Goal: Information Seeking & Learning: Find contact information

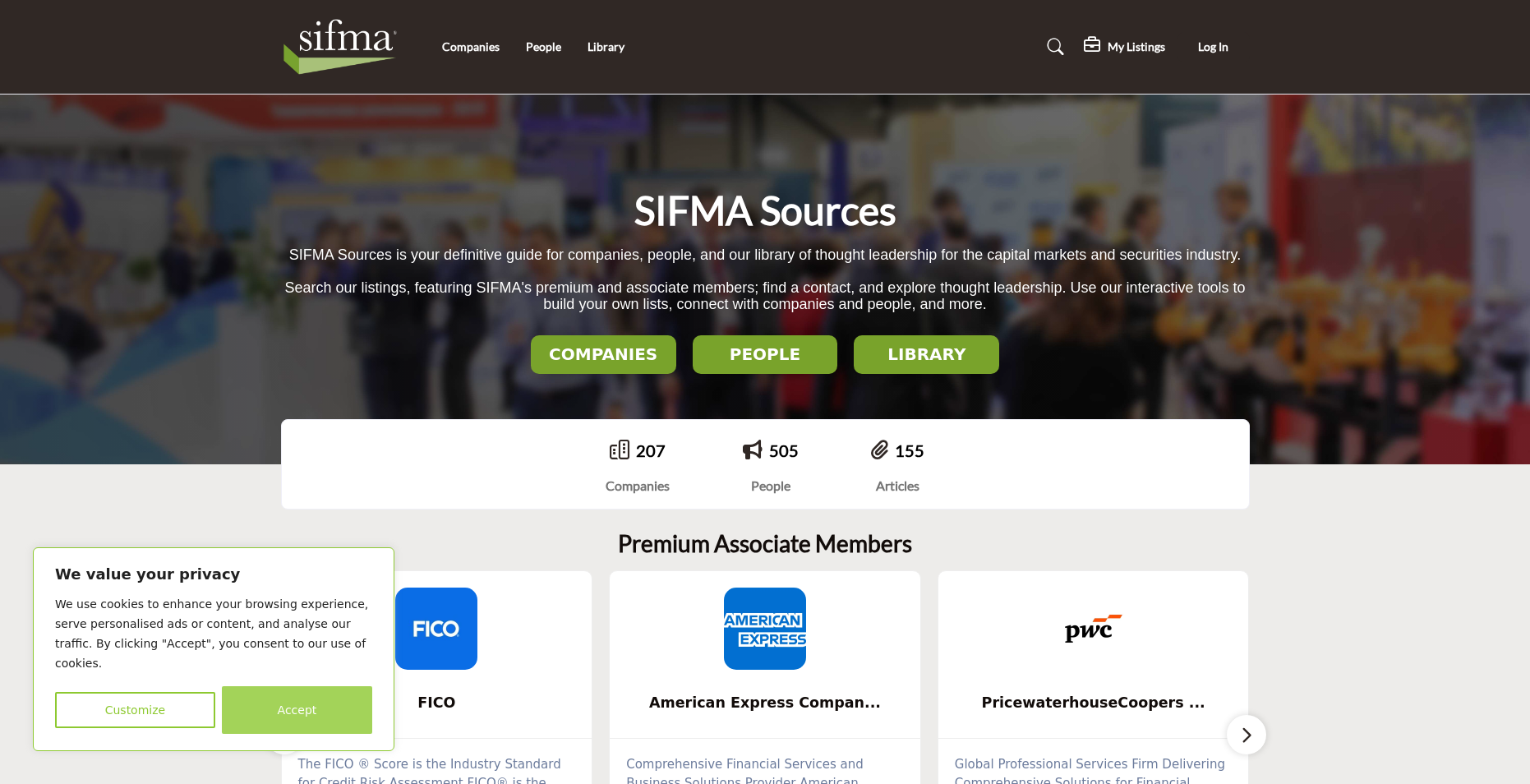
drag, startPoint x: 308, startPoint y: 700, endPoint x: 282, endPoint y: 640, distance: 65.4
click at [308, 700] on button "Accept" at bounding box center [297, 710] width 150 height 48
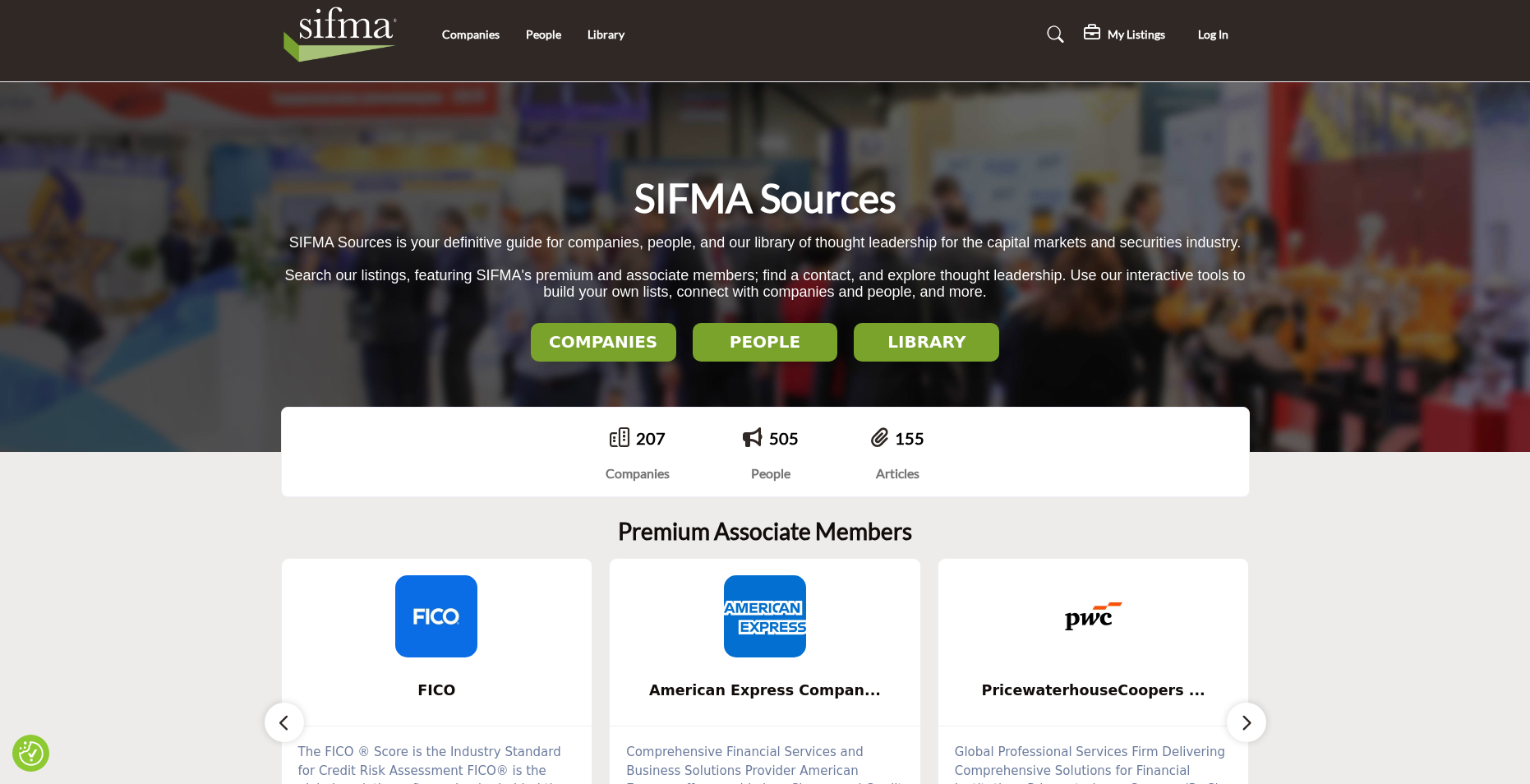
scroll to position [9, 0]
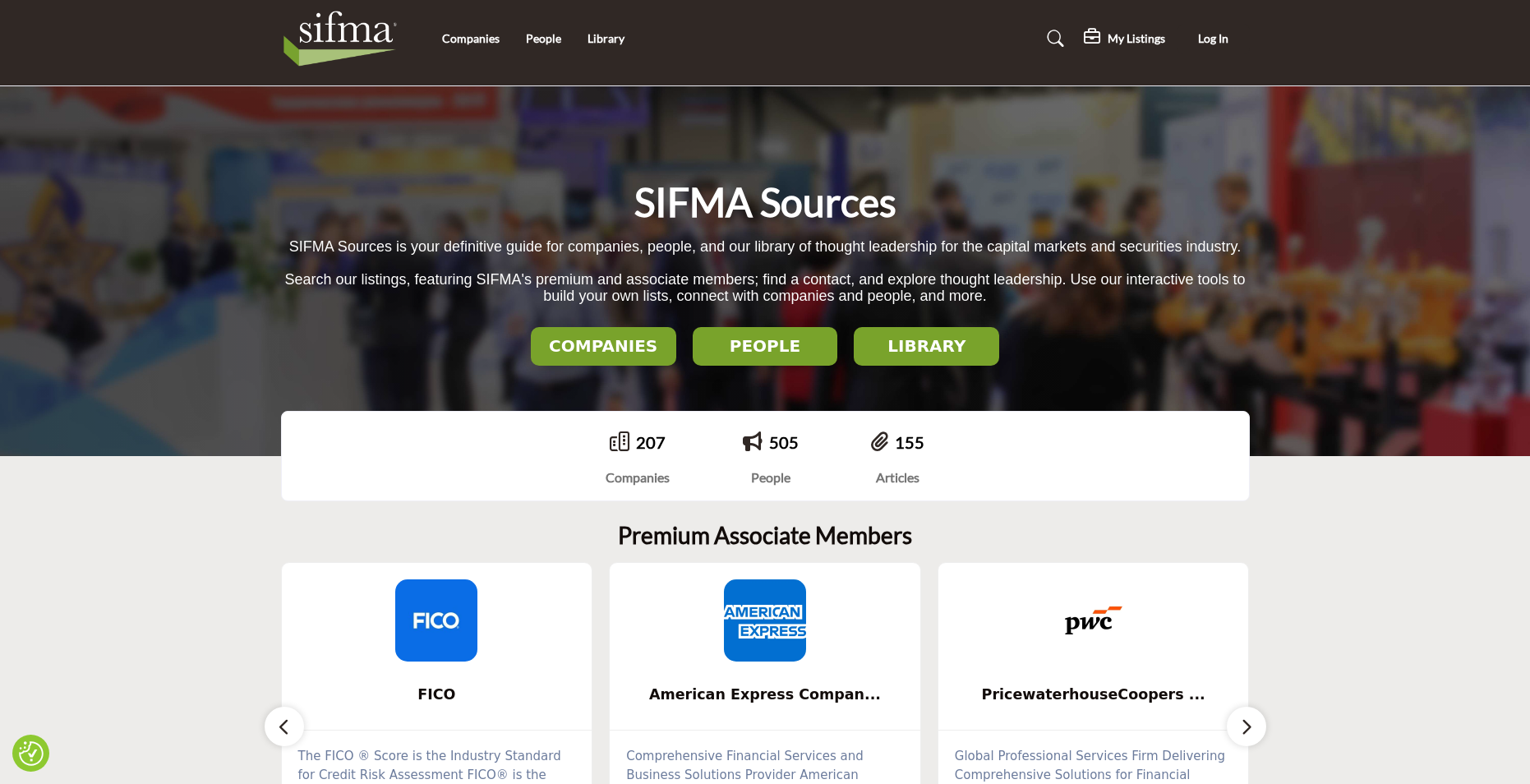
click at [592, 339] on h2 "COMPANIES" at bounding box center [603, 345] width 136 height 20
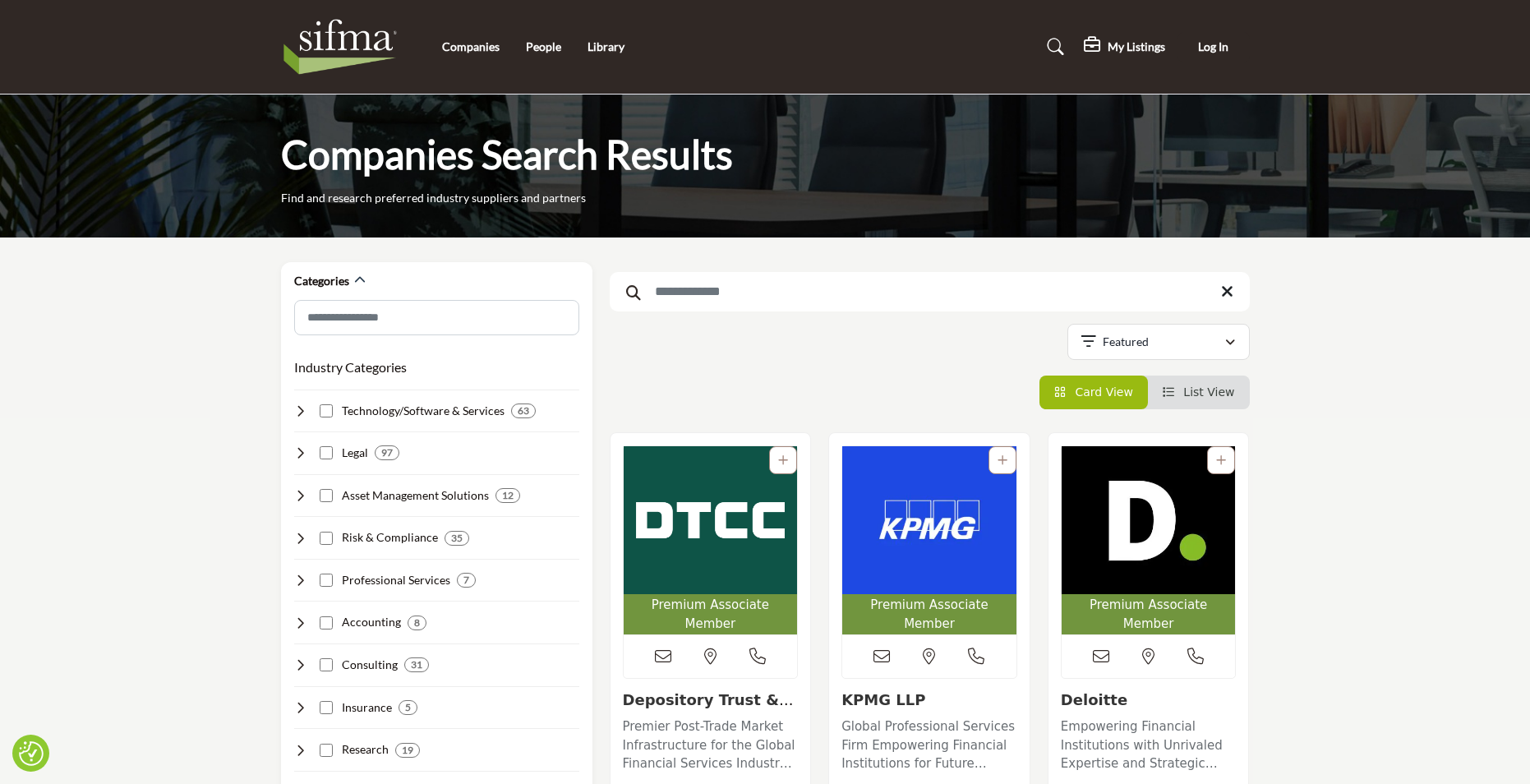
click at [698, 720] on p "Premier Post-Trade Market Infrastructure for the Global Financial Services Indu…" at bounding box center [711, 745] width 176 height 56
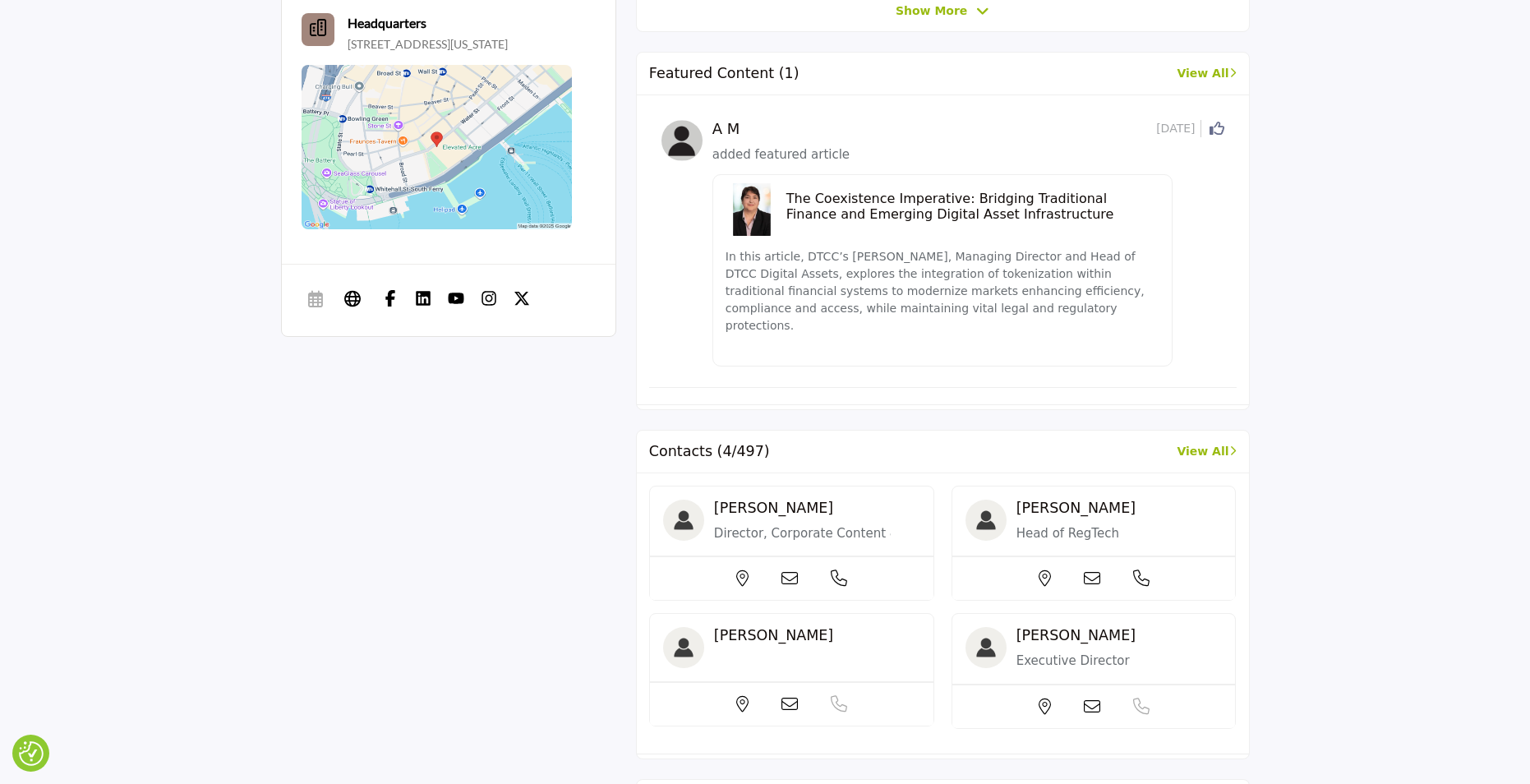
scroll to position [772, 0]
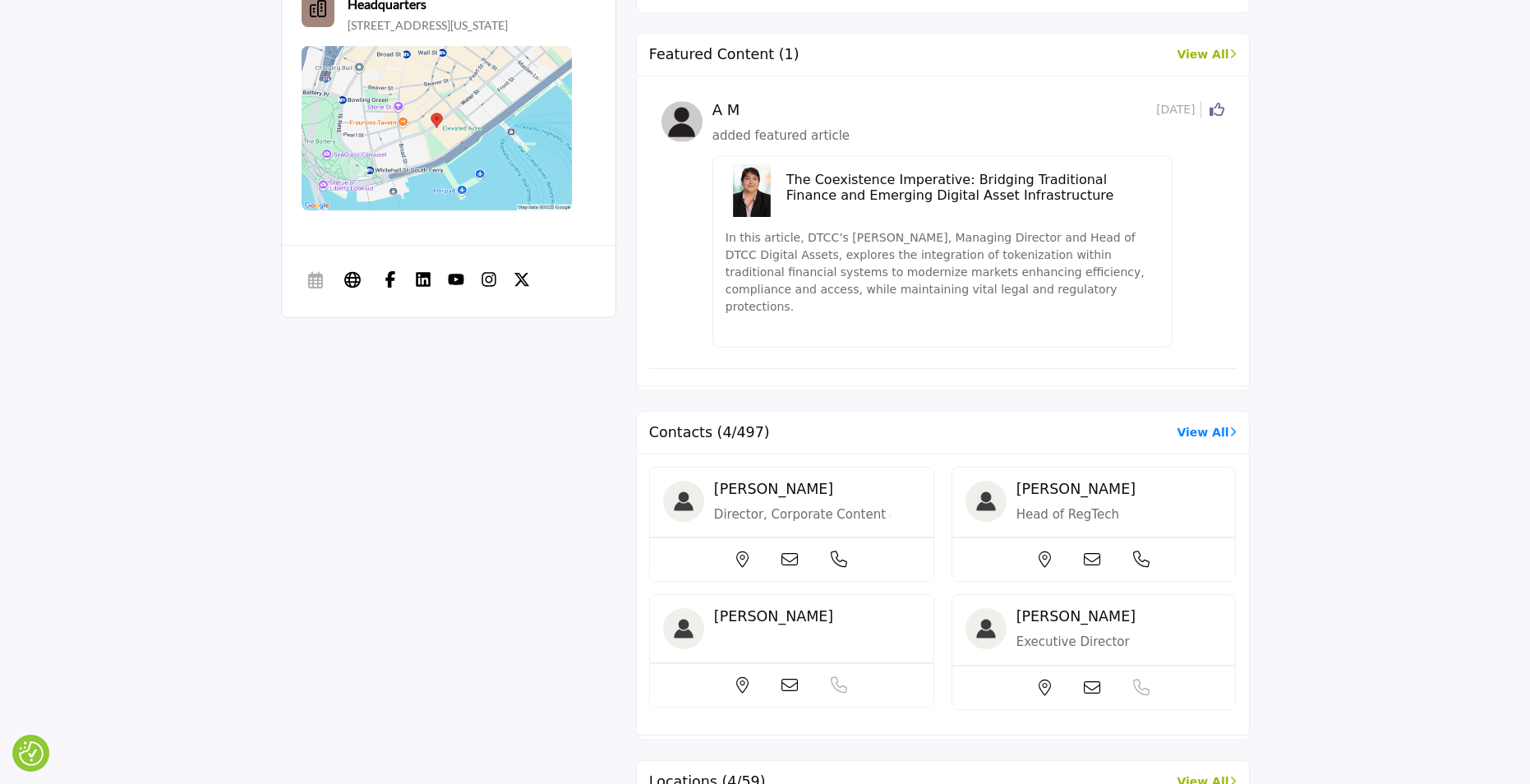
click at [1195, 424] on link "View All" at bounding box center [1206, 432] width 59 height 17
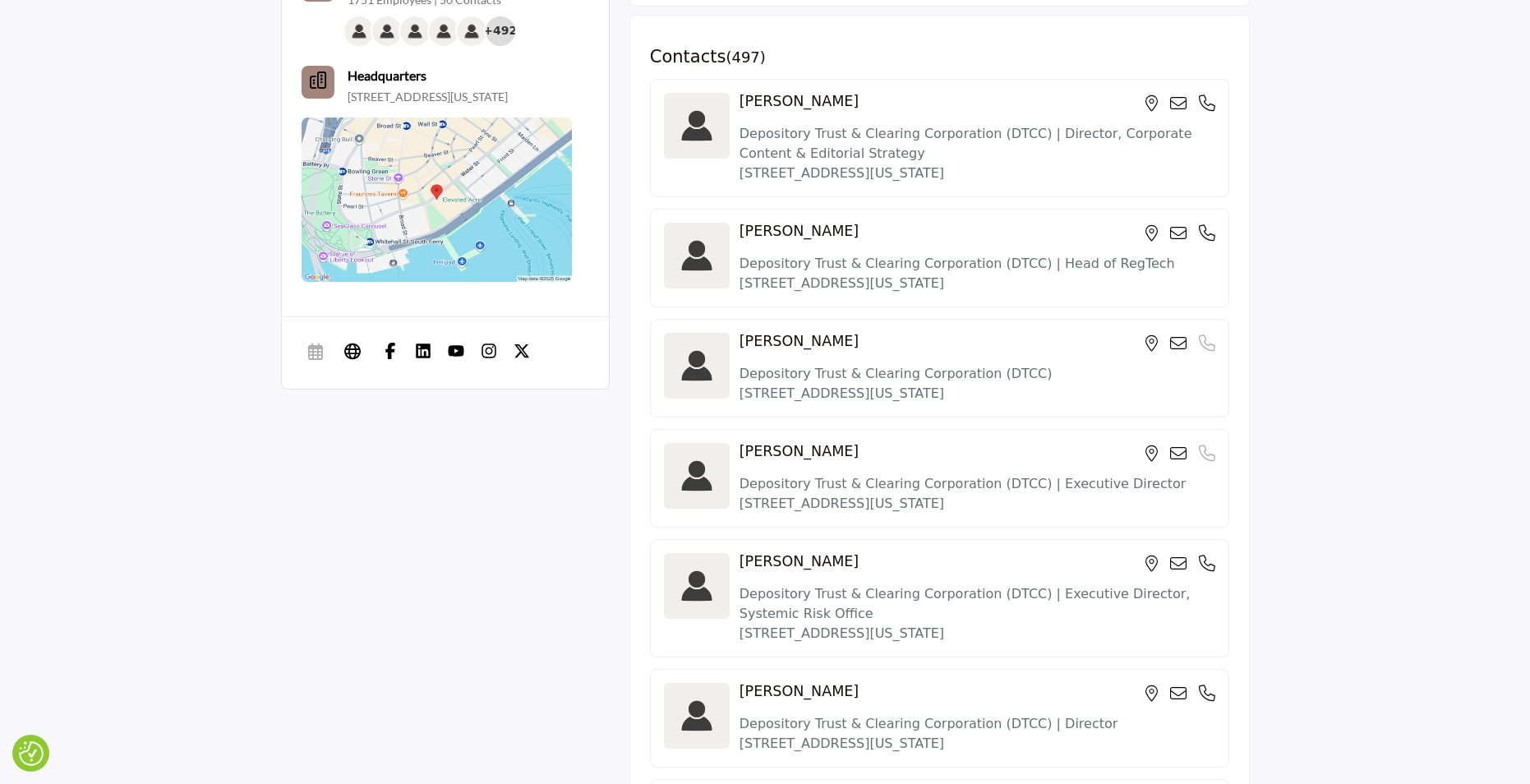
scroll to position [438, 0]
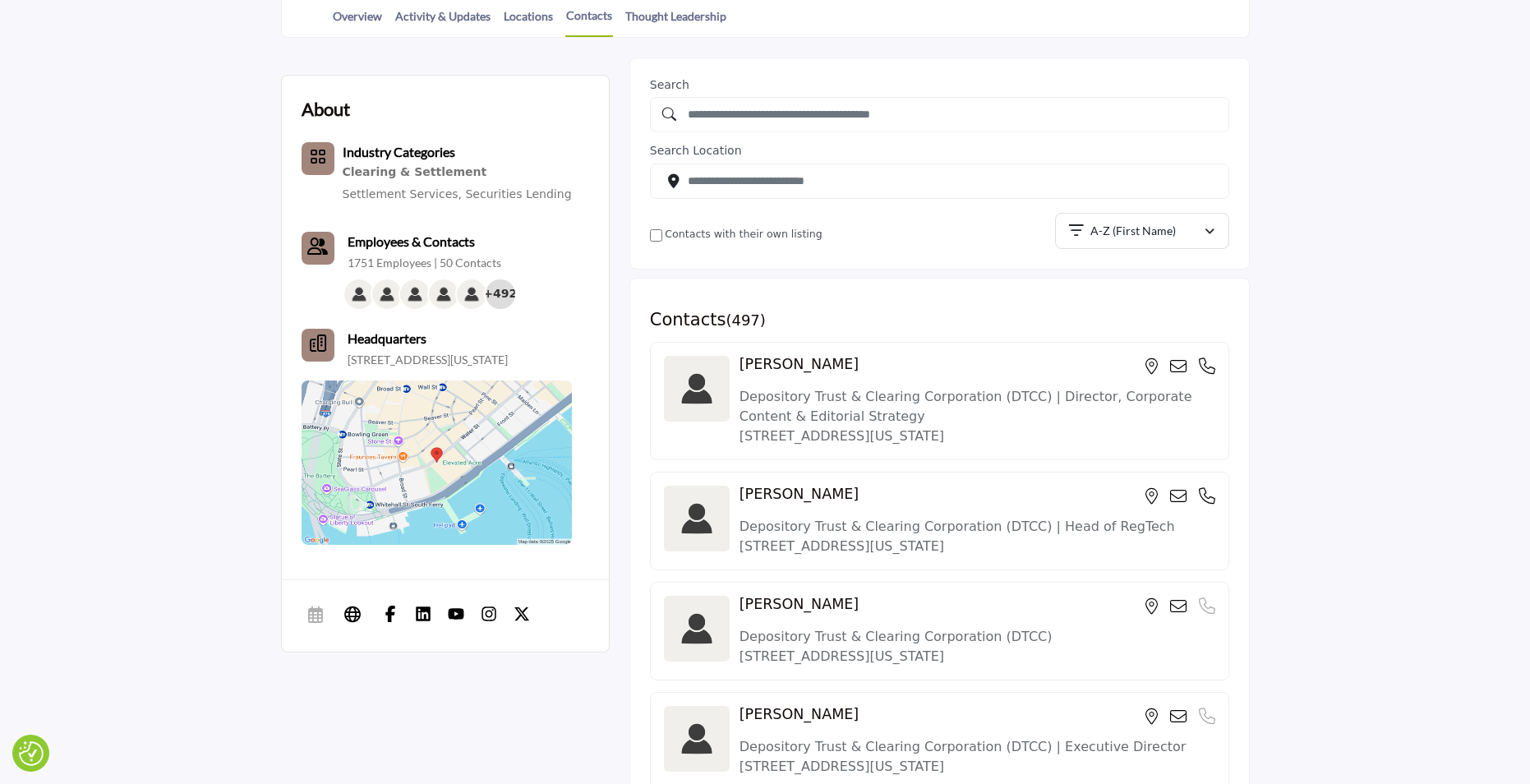
click at [390, 349] on div "Headquarters 55 Water St, New York, NY 10041-0004, USA" at bounding box center [428, 348] width 161 height 39
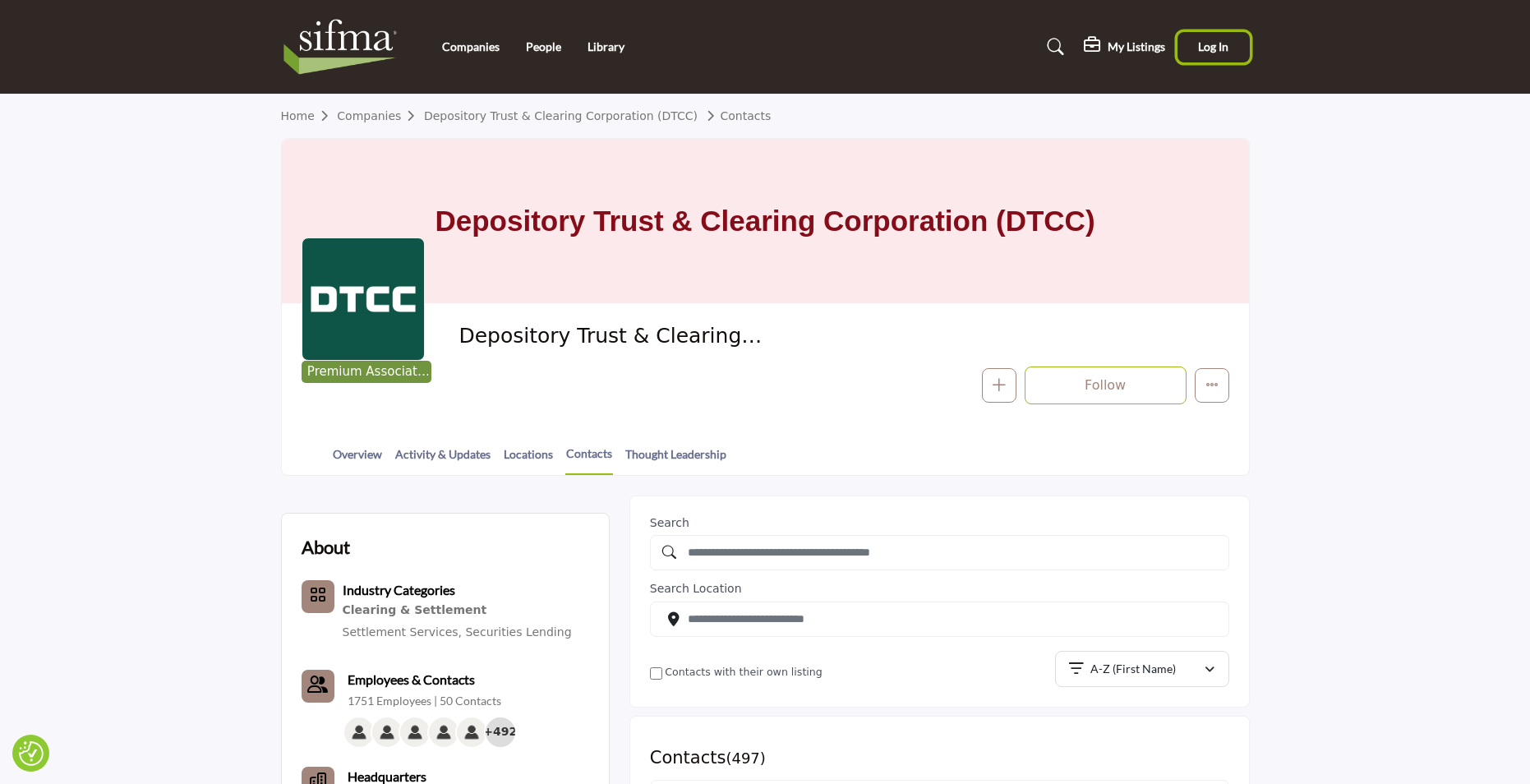
click at [1212, 50] on span "Log In" at bounding box center [1214, 46] width 31 height 14
click at [523, 452] on link "Locations" at bounding box center [529, 459] width 51 height 29
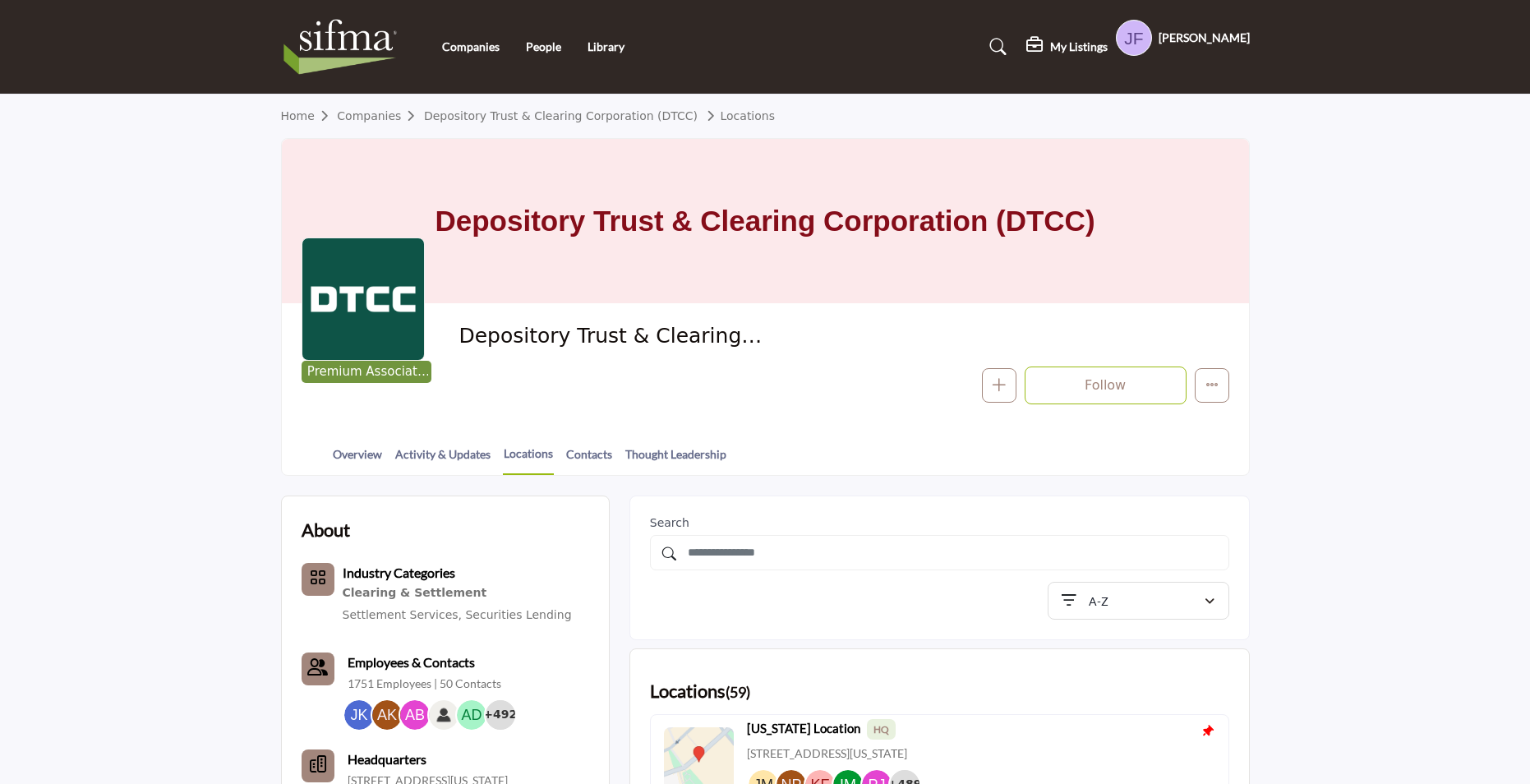
click at [0, 0] on div at bounding box center [0, 0] width 0 height 0
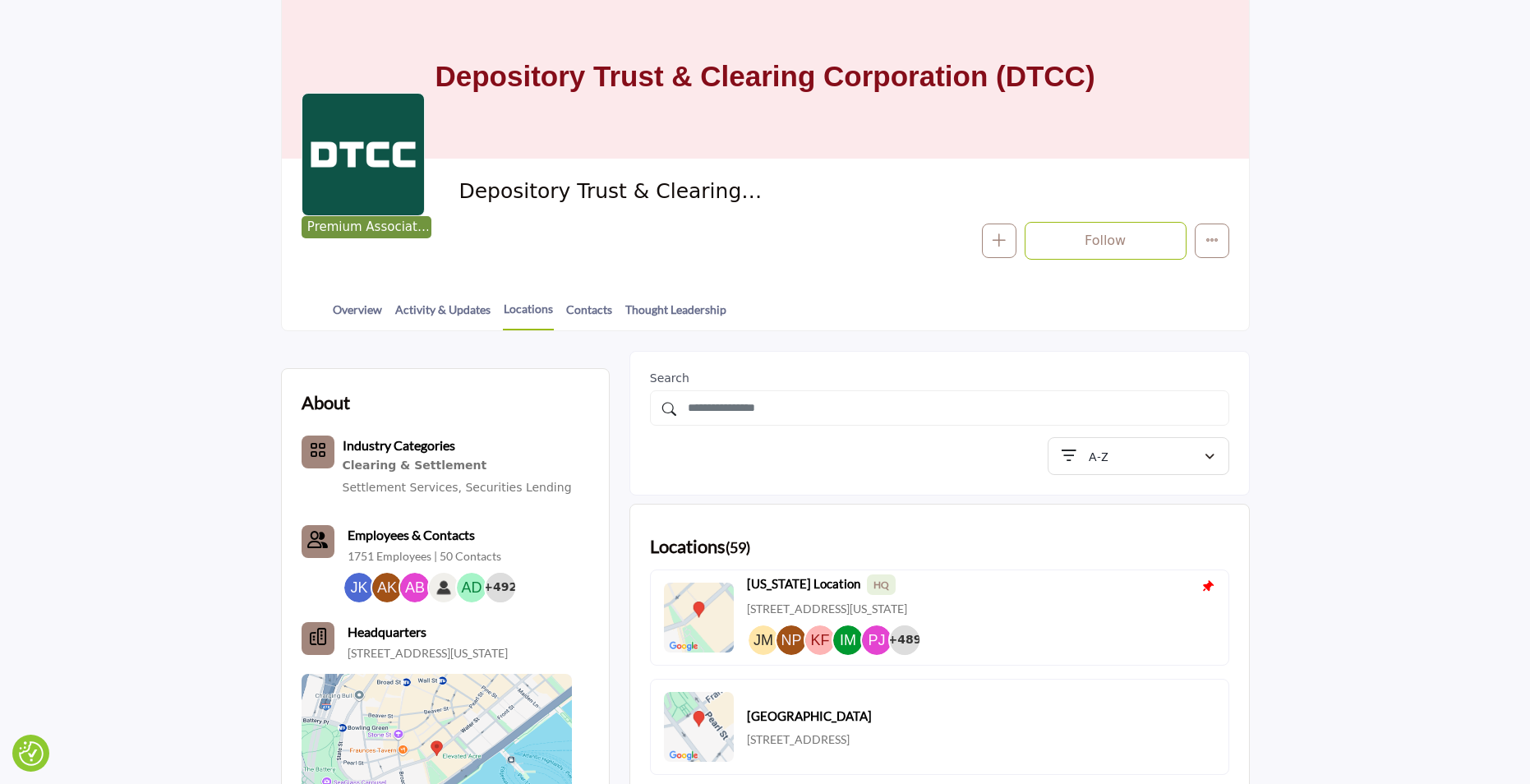
scroll to position [311, 0]
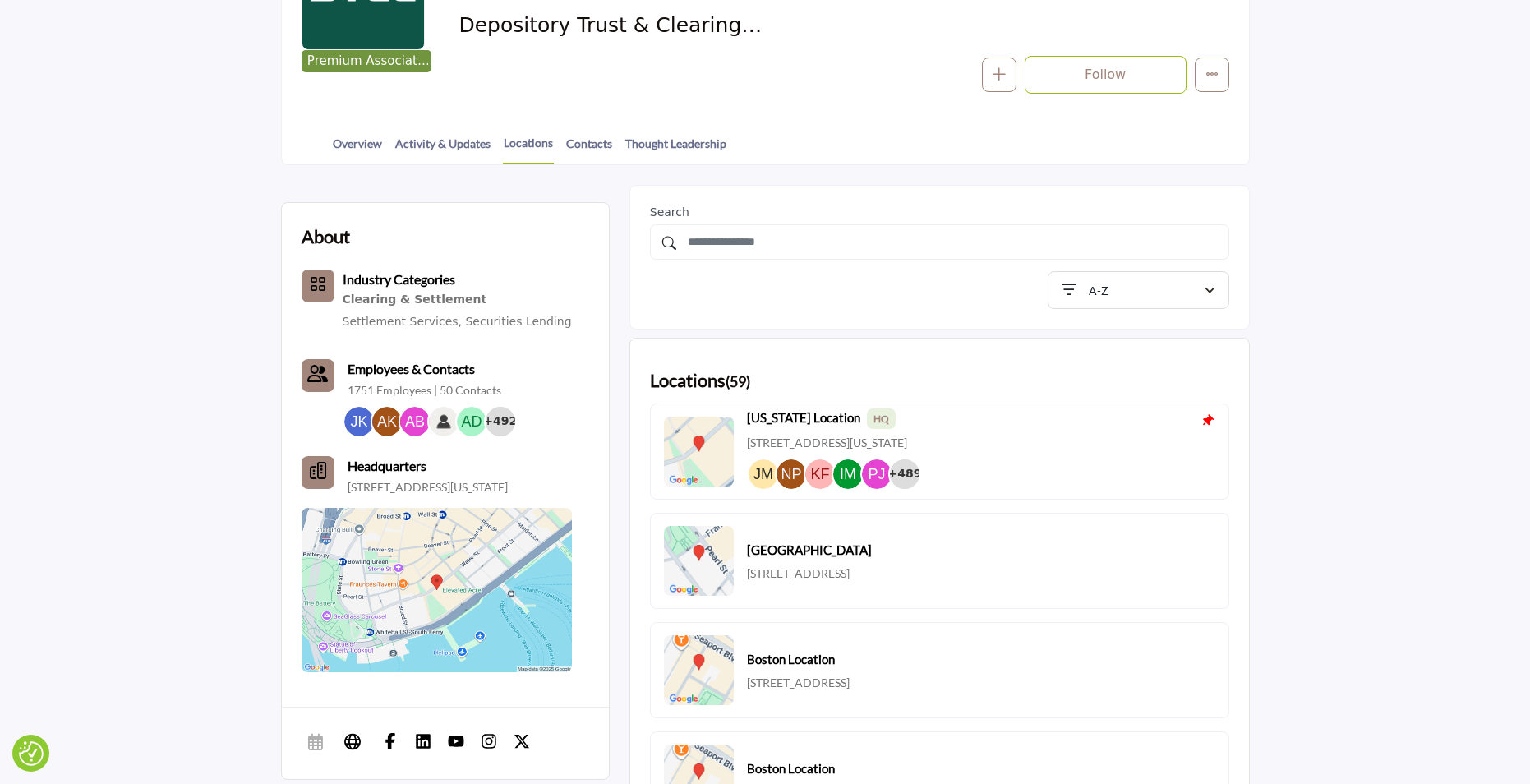
click at [872, 416] on span "HQ" at bounding box center [882, 418] width 29 height 20
click at [1210, 419] on icon at bounding box center [1207, 420] width 15 height 15
click at [725, 456] on img at bounding box center [699, 452] width 70 height 70
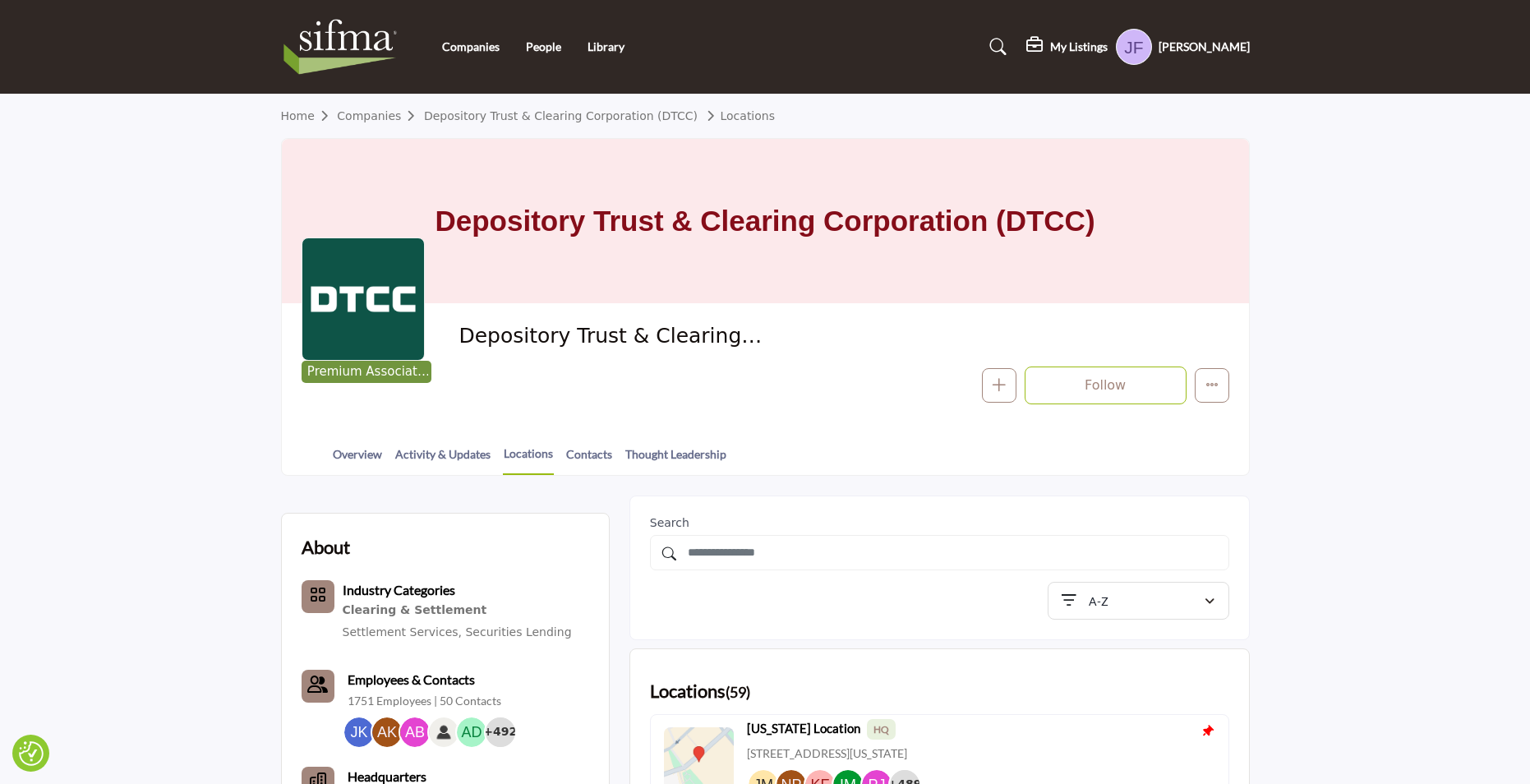
click at [1078, 46] on h5 "My Listings" at bounding box center [1079, 46] width 57 height 15
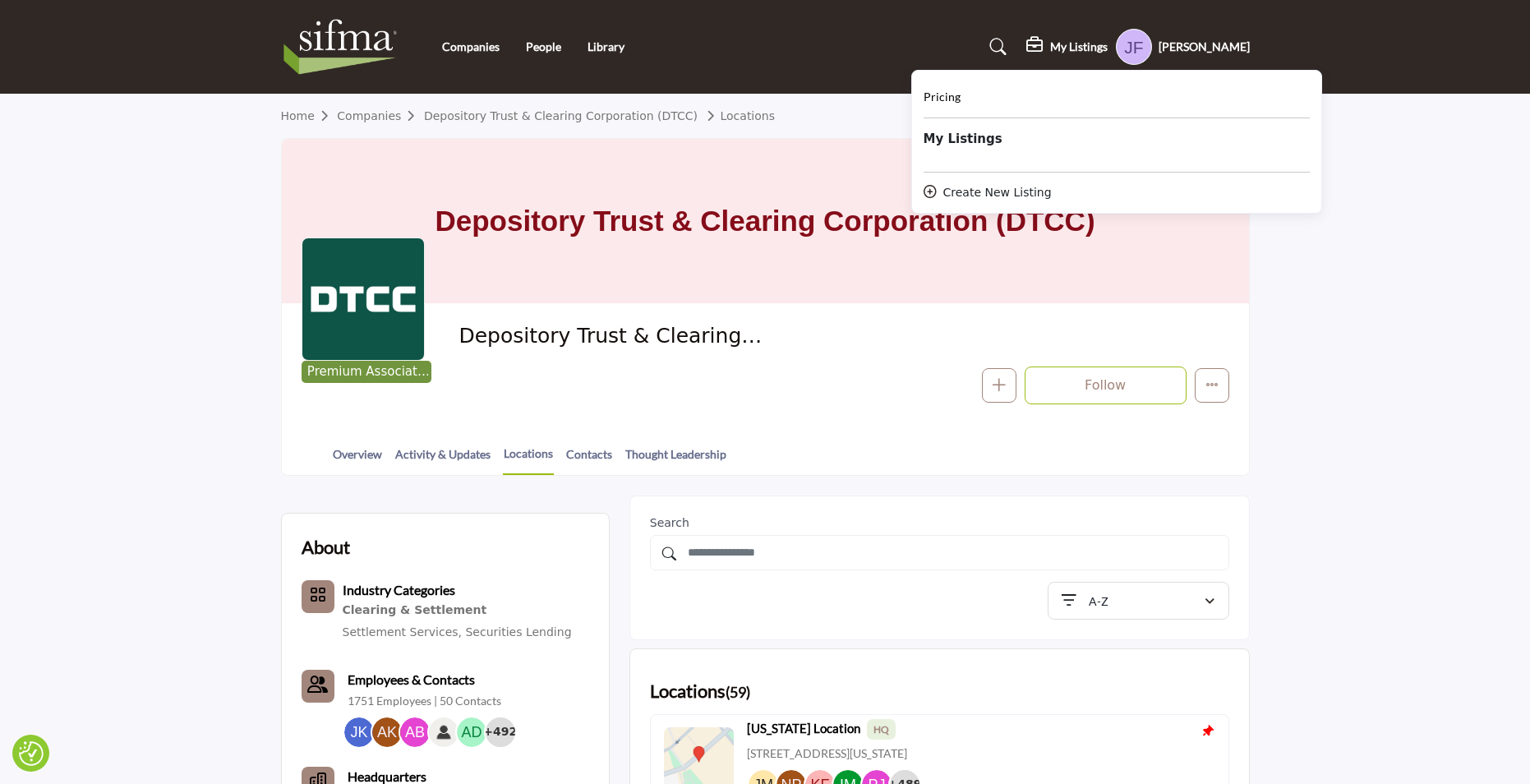
click at [986, 135] on b "My Listings" at bounding box center [963, 139] width 79 height 19
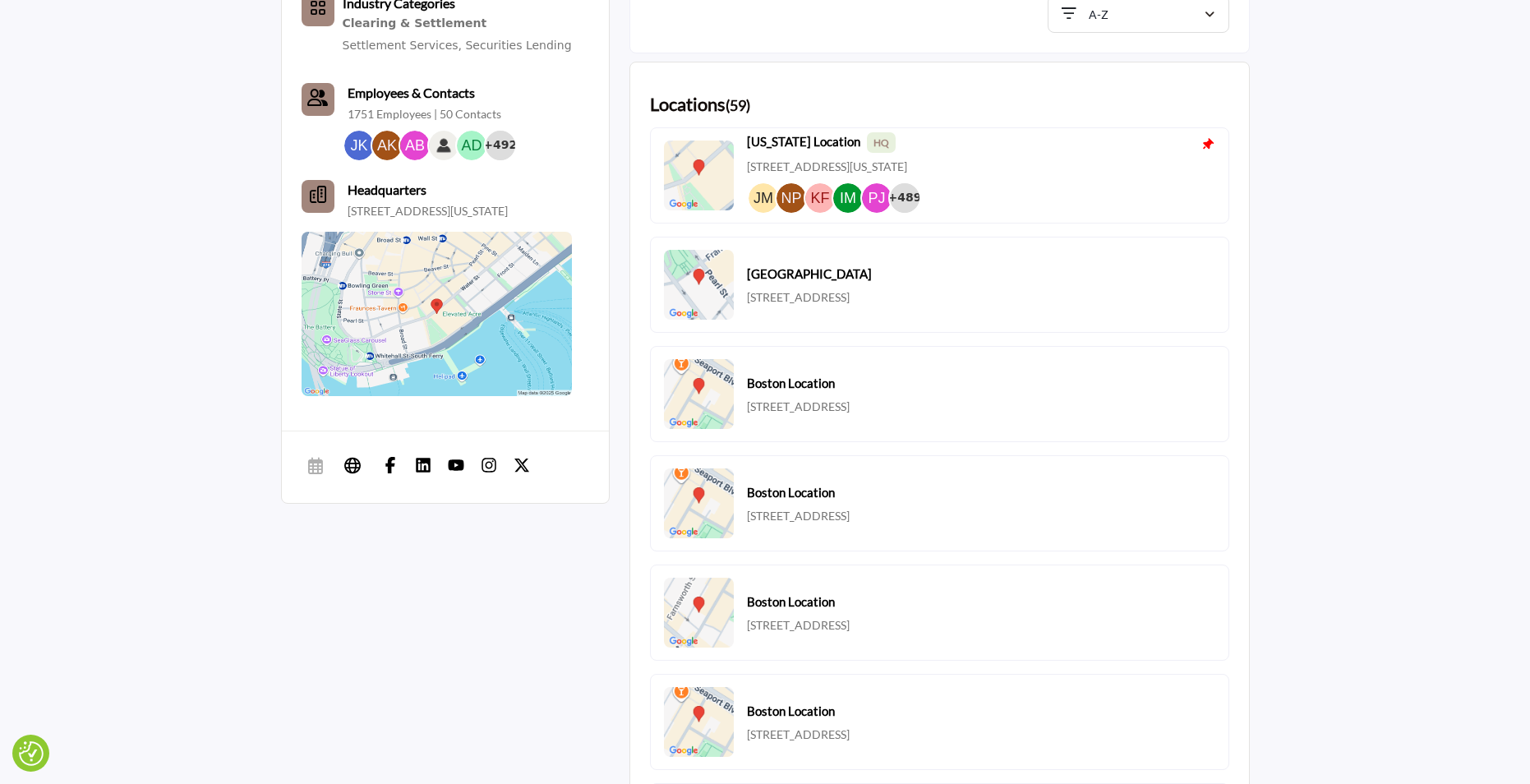
scroll to position [621, 0]
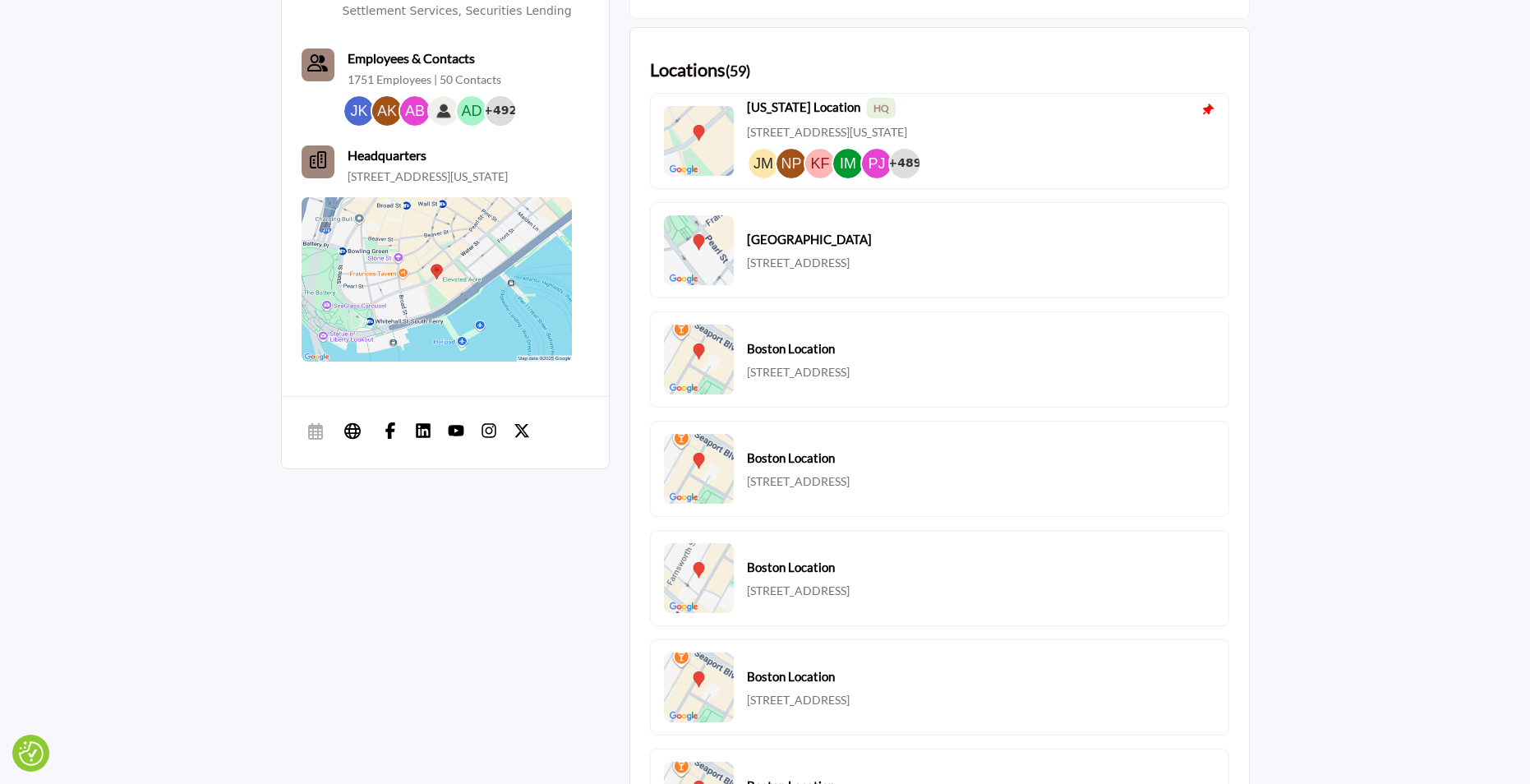
click at [876, 107] on span "HQ" at bounding box center [882, 108] width 29 height 20
click at [319, 156] on icon "Headquarter icon" at bounding box center [318, 160] width 16 height 16
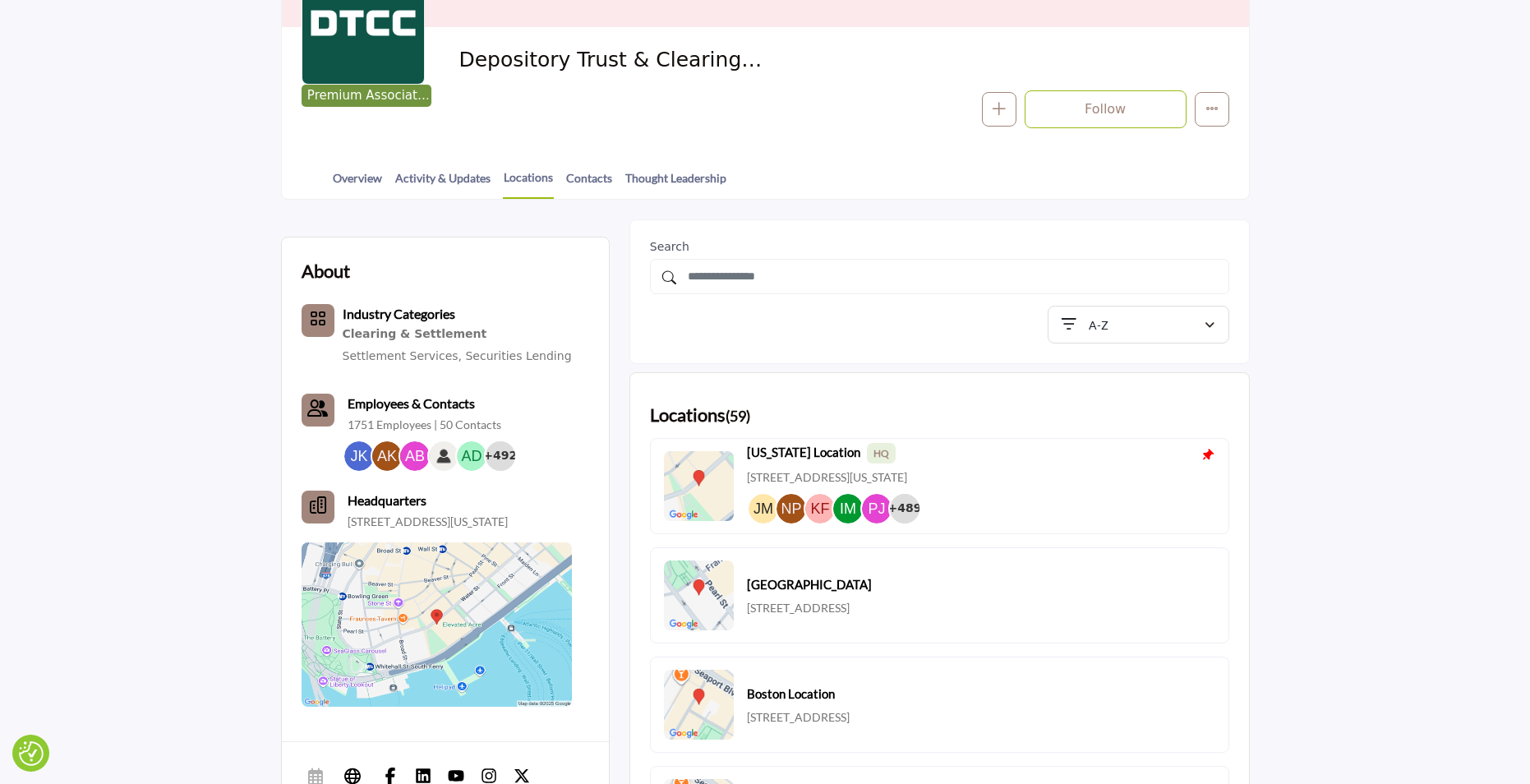
scroll to position [290, 0]
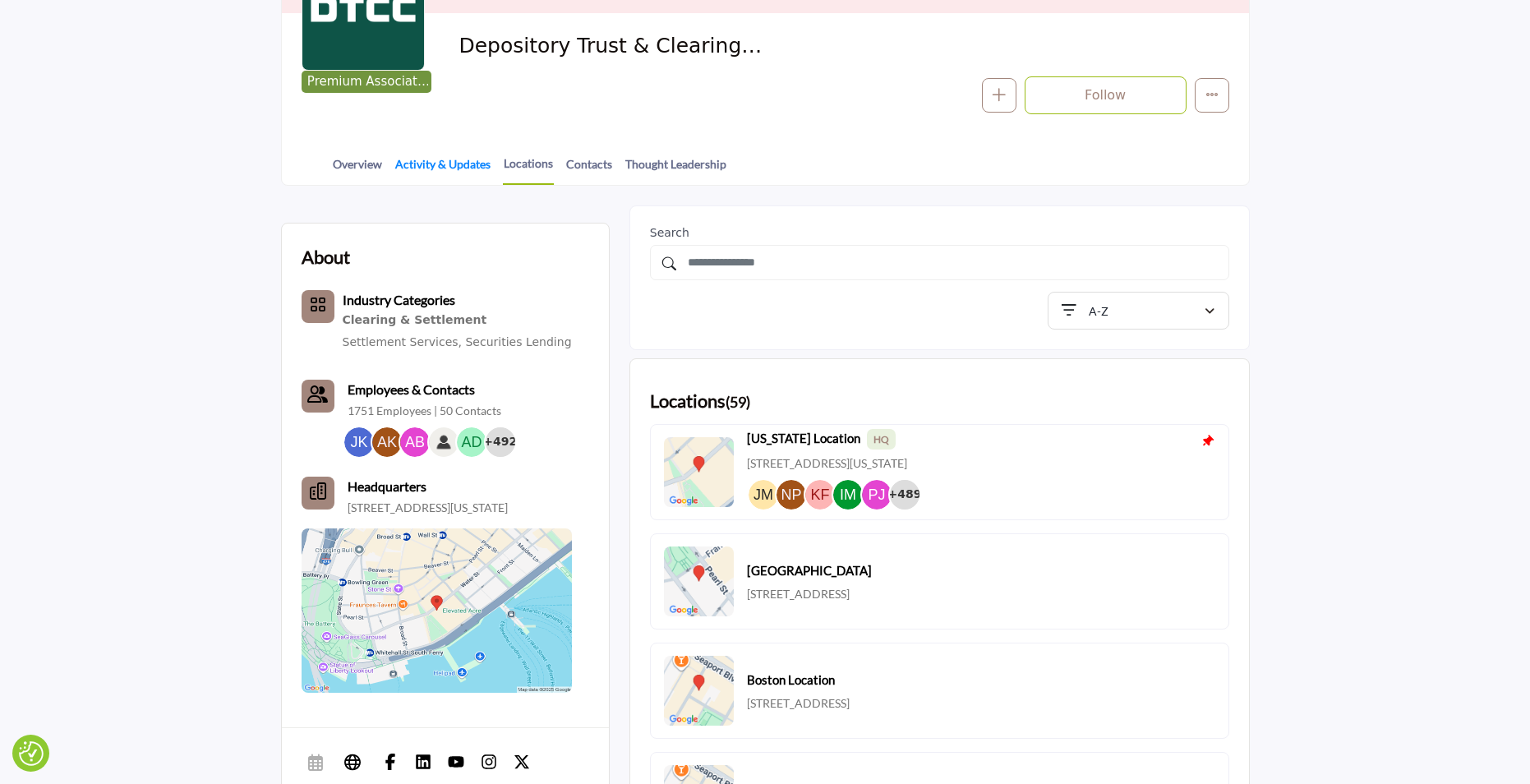
click at [428, 158] on link "Activity & Updates" at bounding box center [443, 170] width 97 height 29
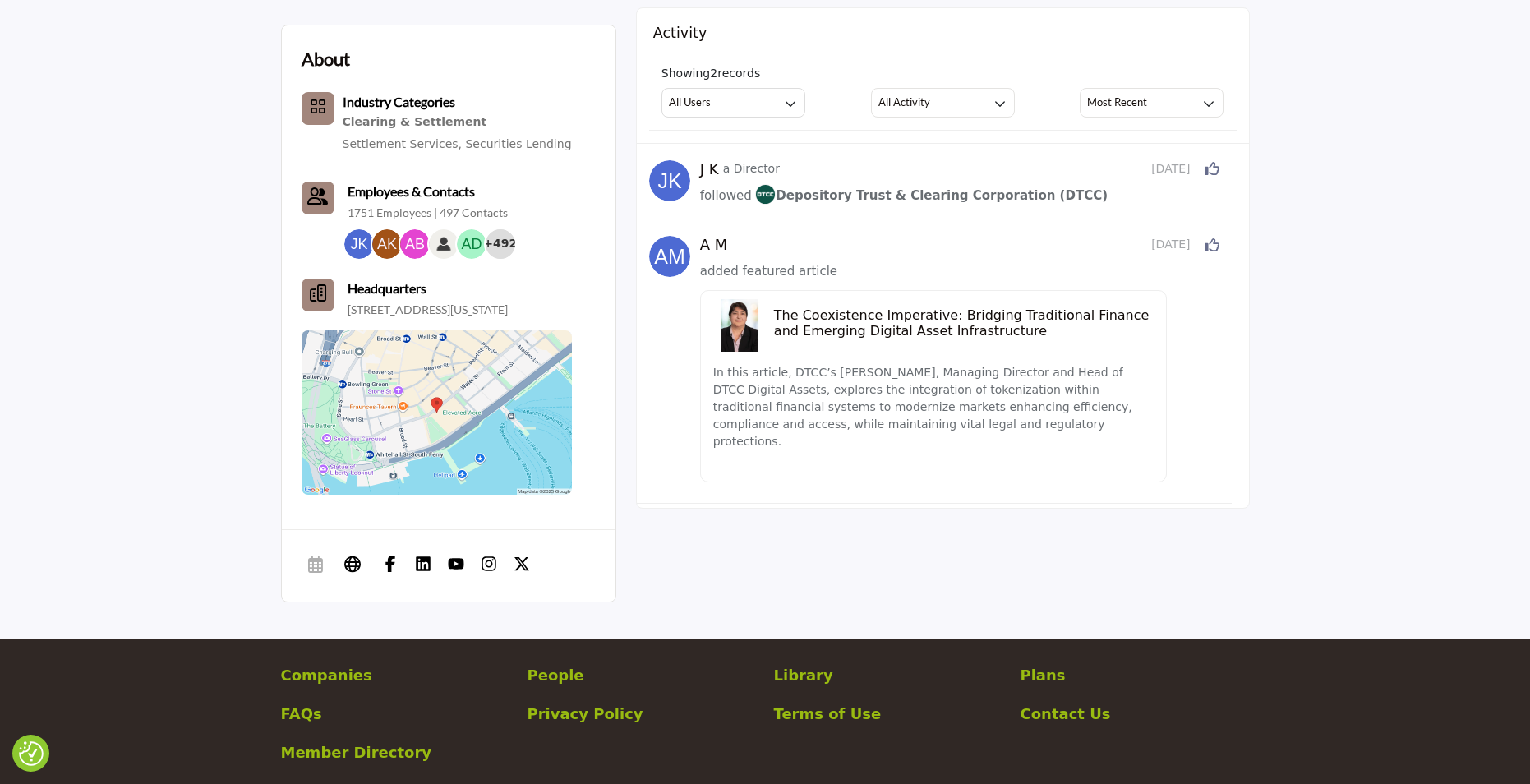
scroll to position [340, 0]
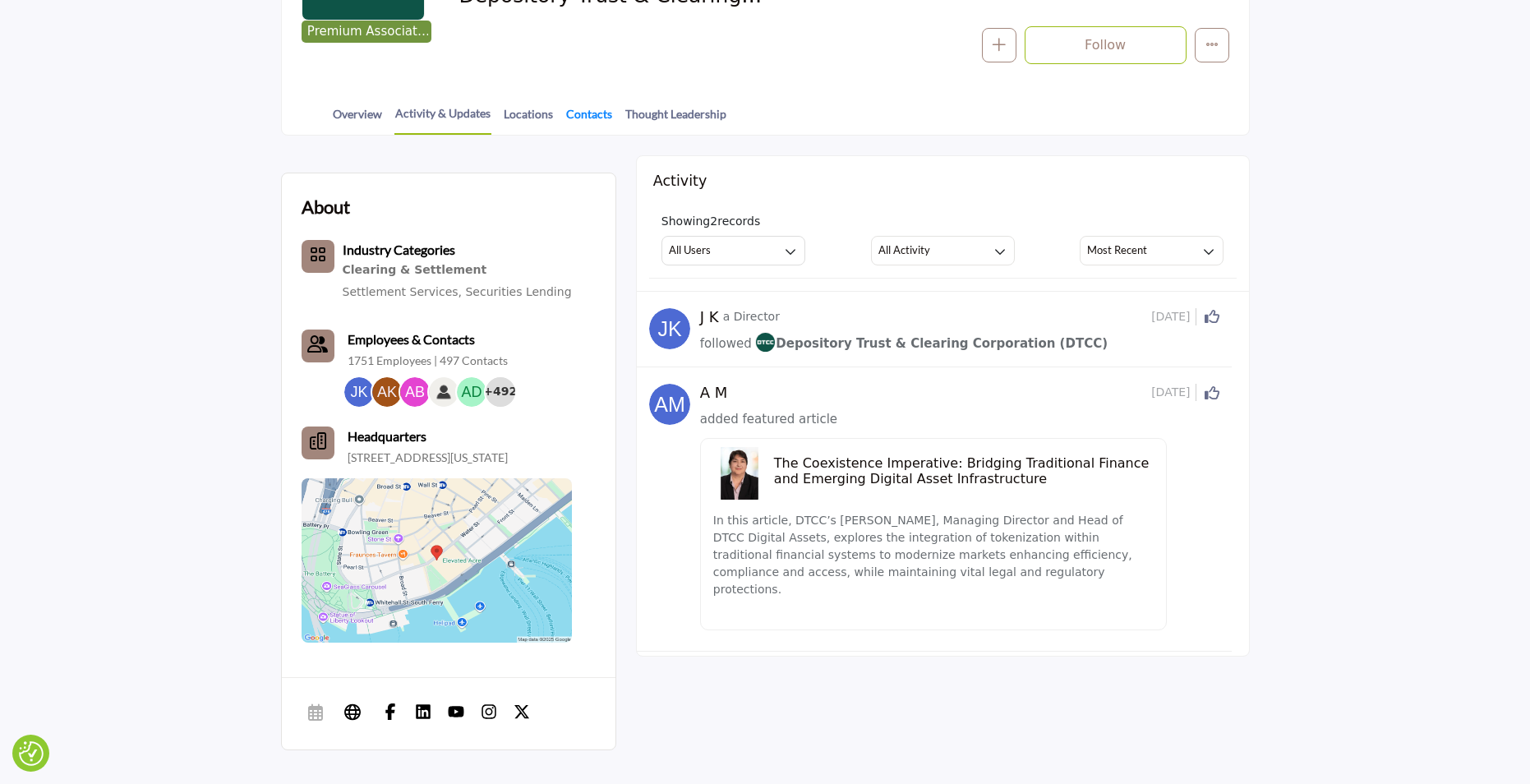
click at [592, 108] on link "Contacts" at bounding box center [589, 120] width 48 height 29
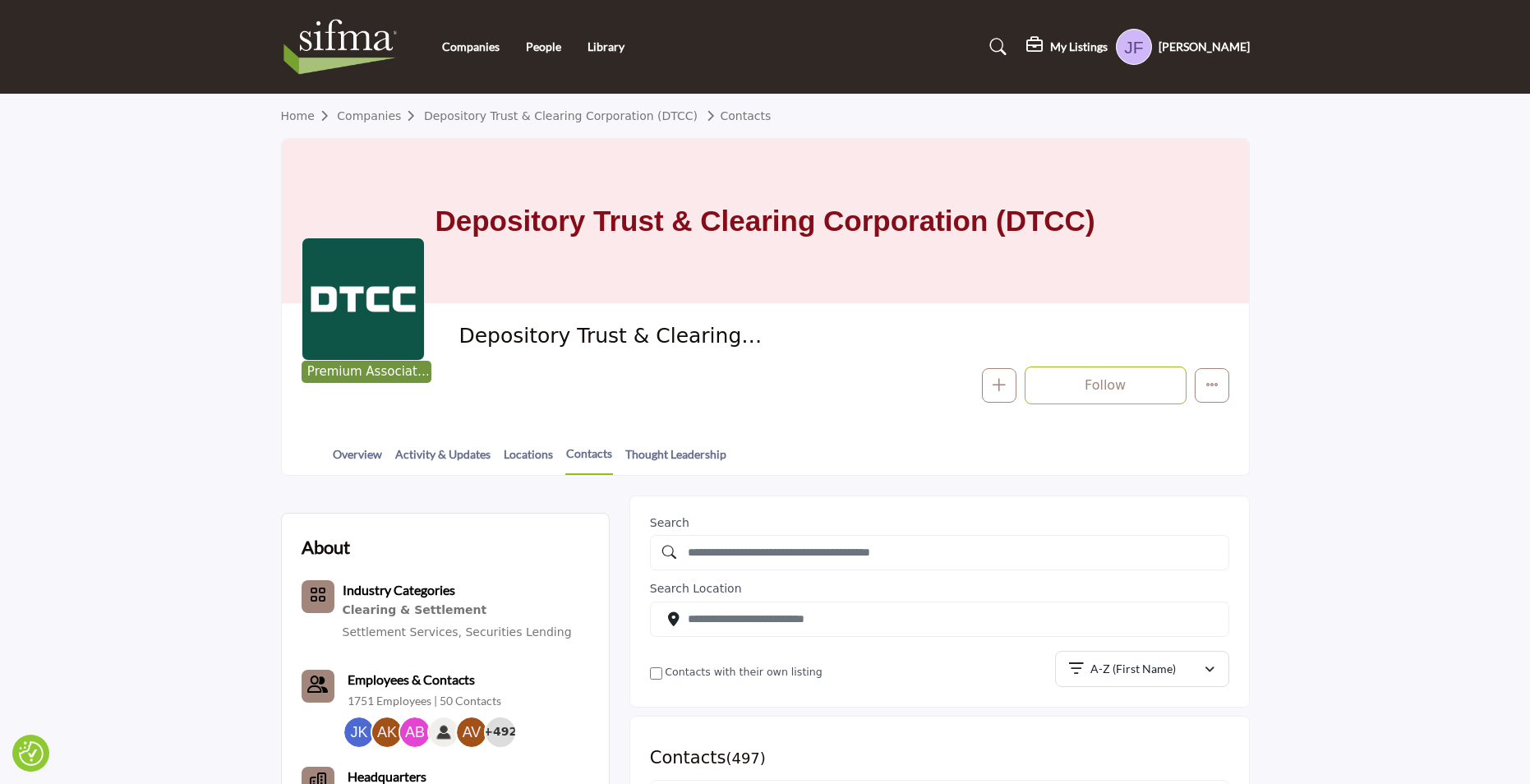
click at [1197, 47] on h5 "[PERSON_NAME]" at bounding box center [1205, 46] width 91 height 16
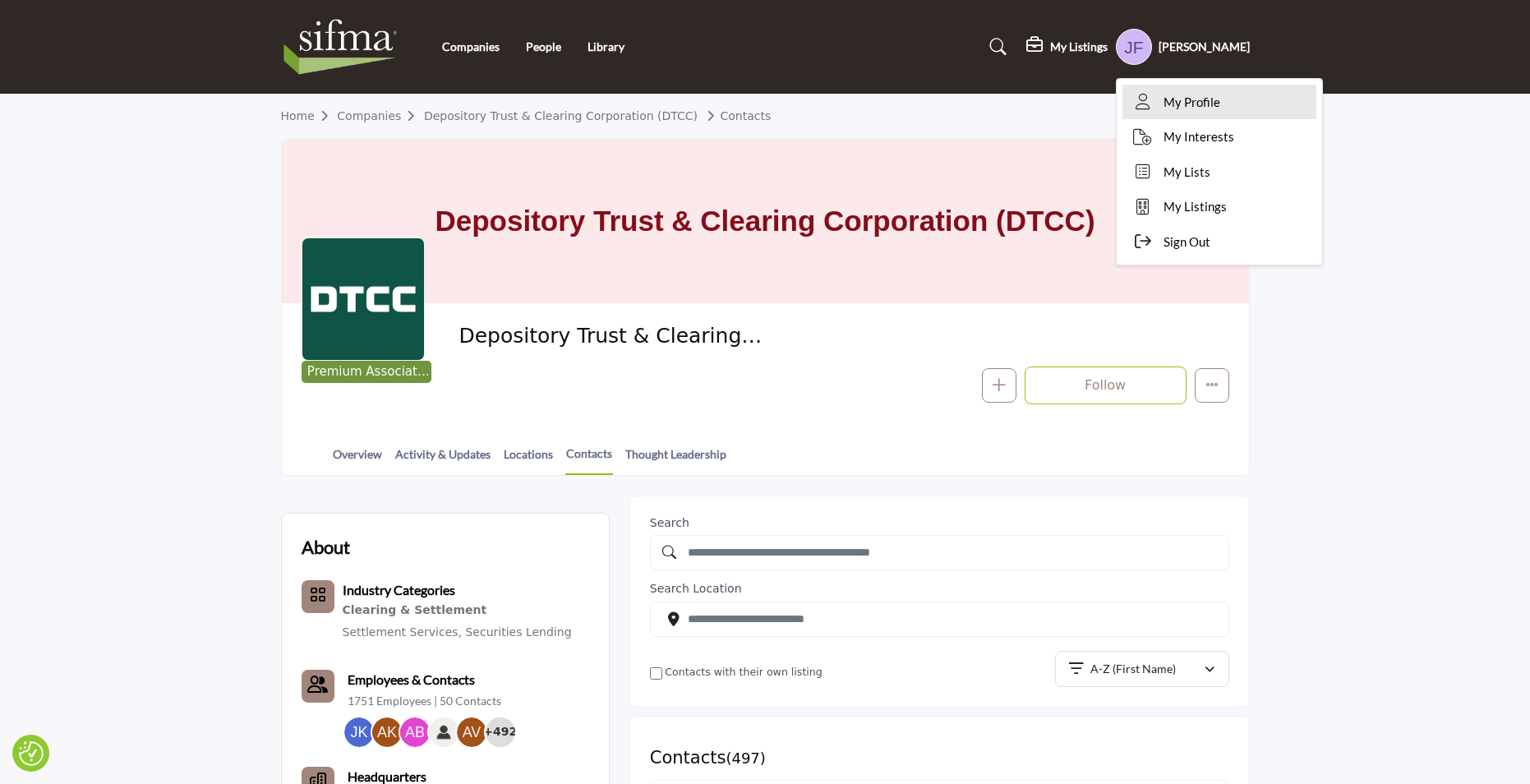
click at [1182, 103] on span "My Profile" at bounding box center [1192, 102] width 56 height 19
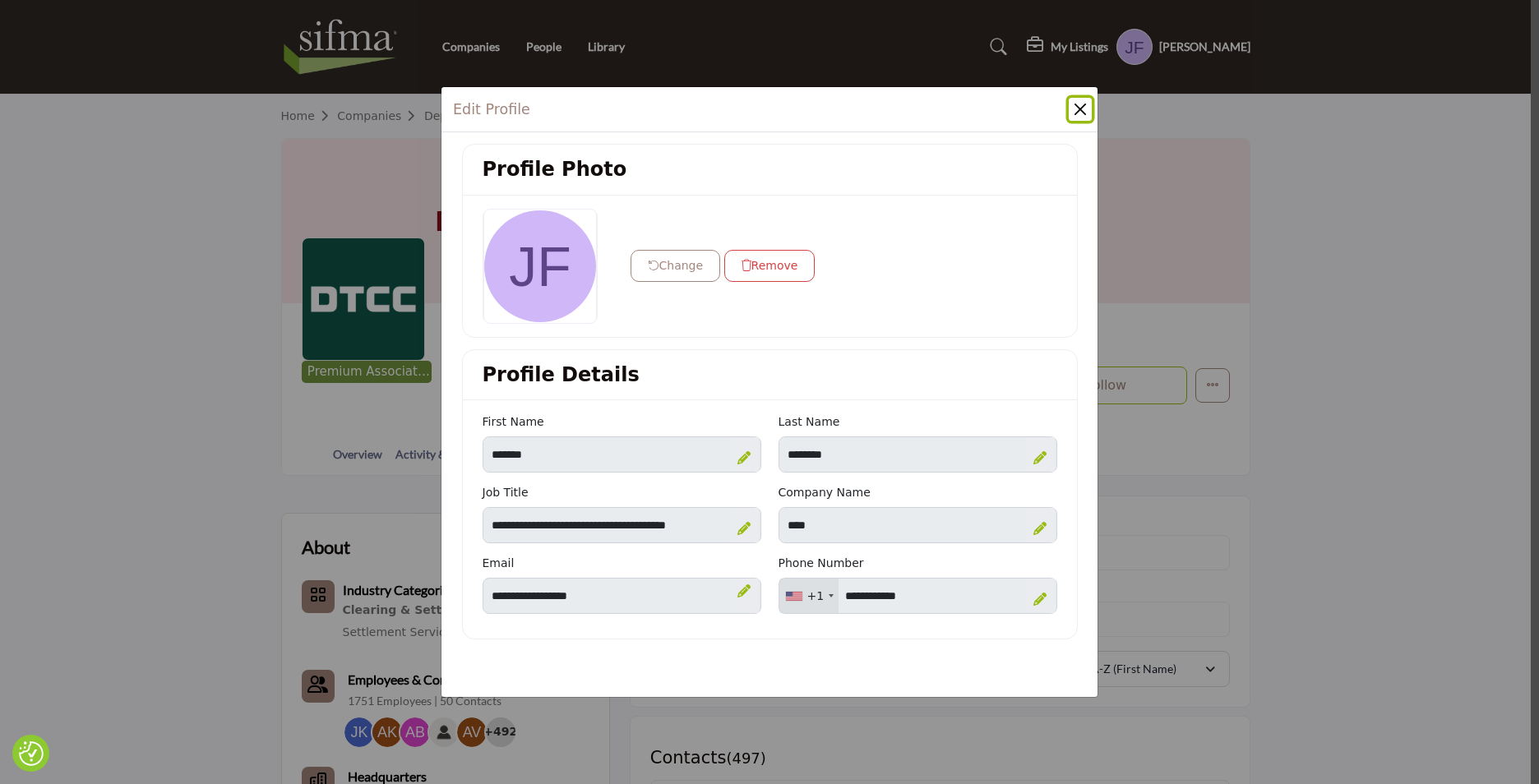
click at [1086, 107] on button "Close" at bounding box center [1080, 108] width 23 height 23
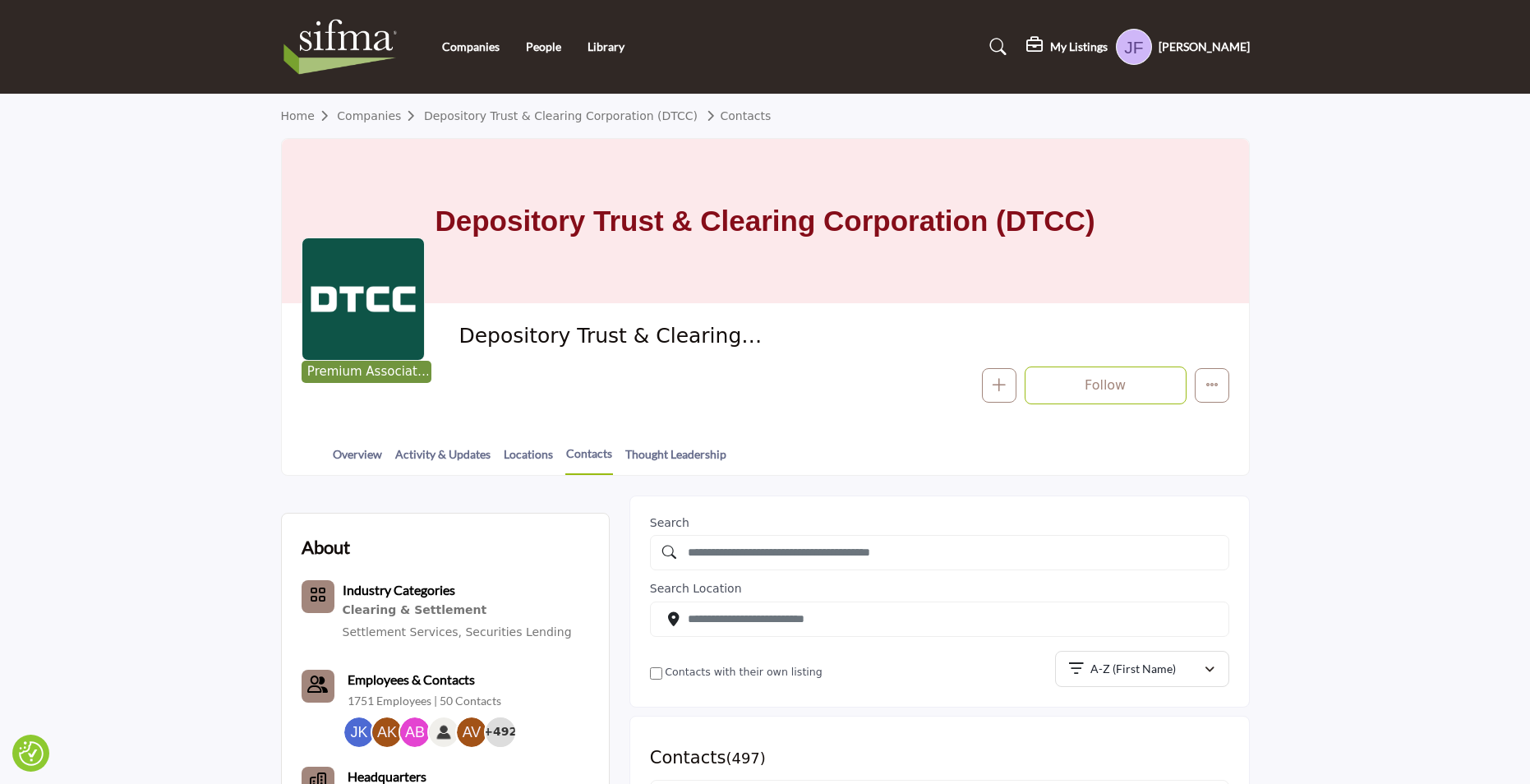
click at [1064, 41] on h5 "My Listings" at bounding box center [1079, 46] width 57 height 15
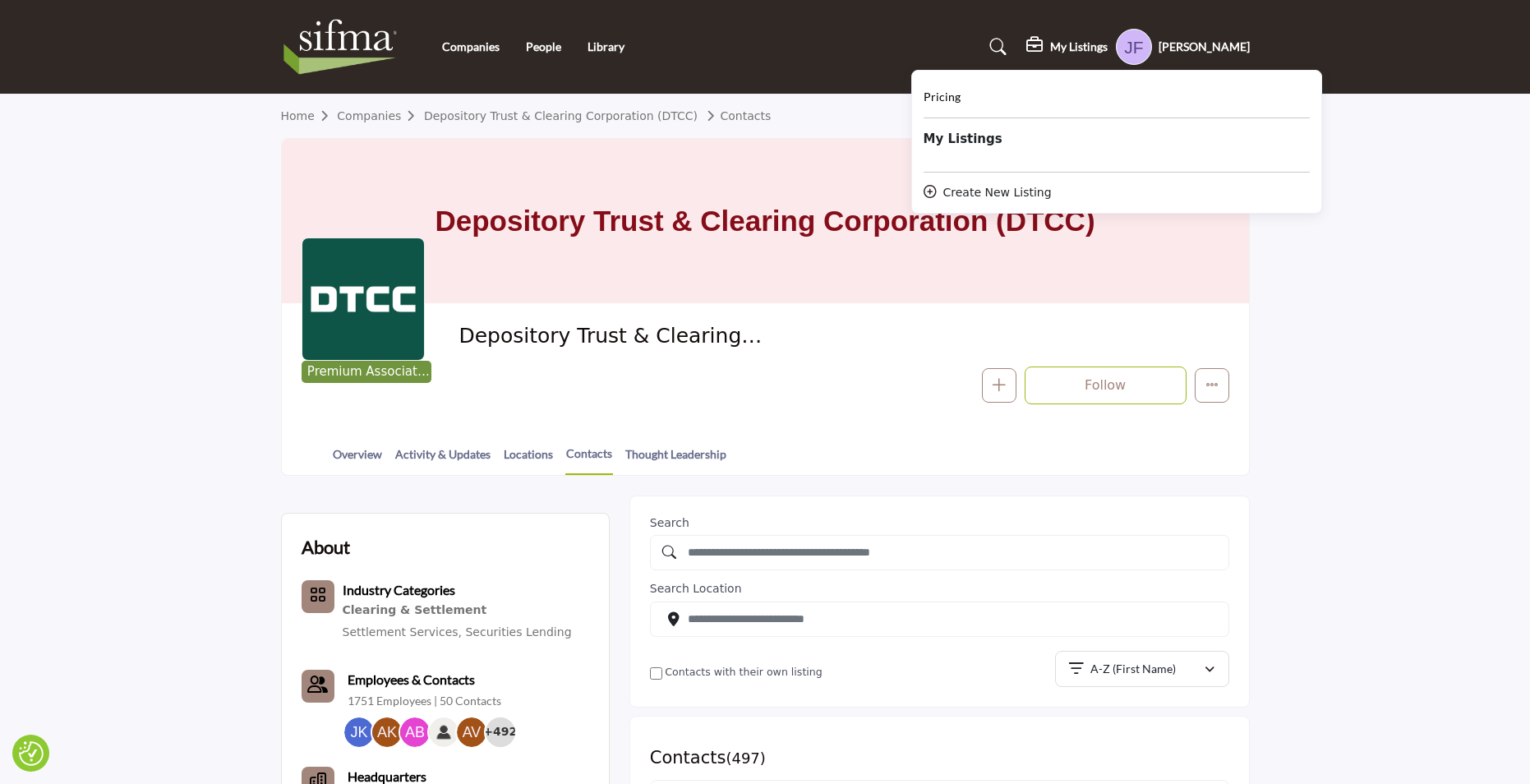
click at [961, 130] on b "My Listings" at bounding box center [963, 139] width 79 height 19
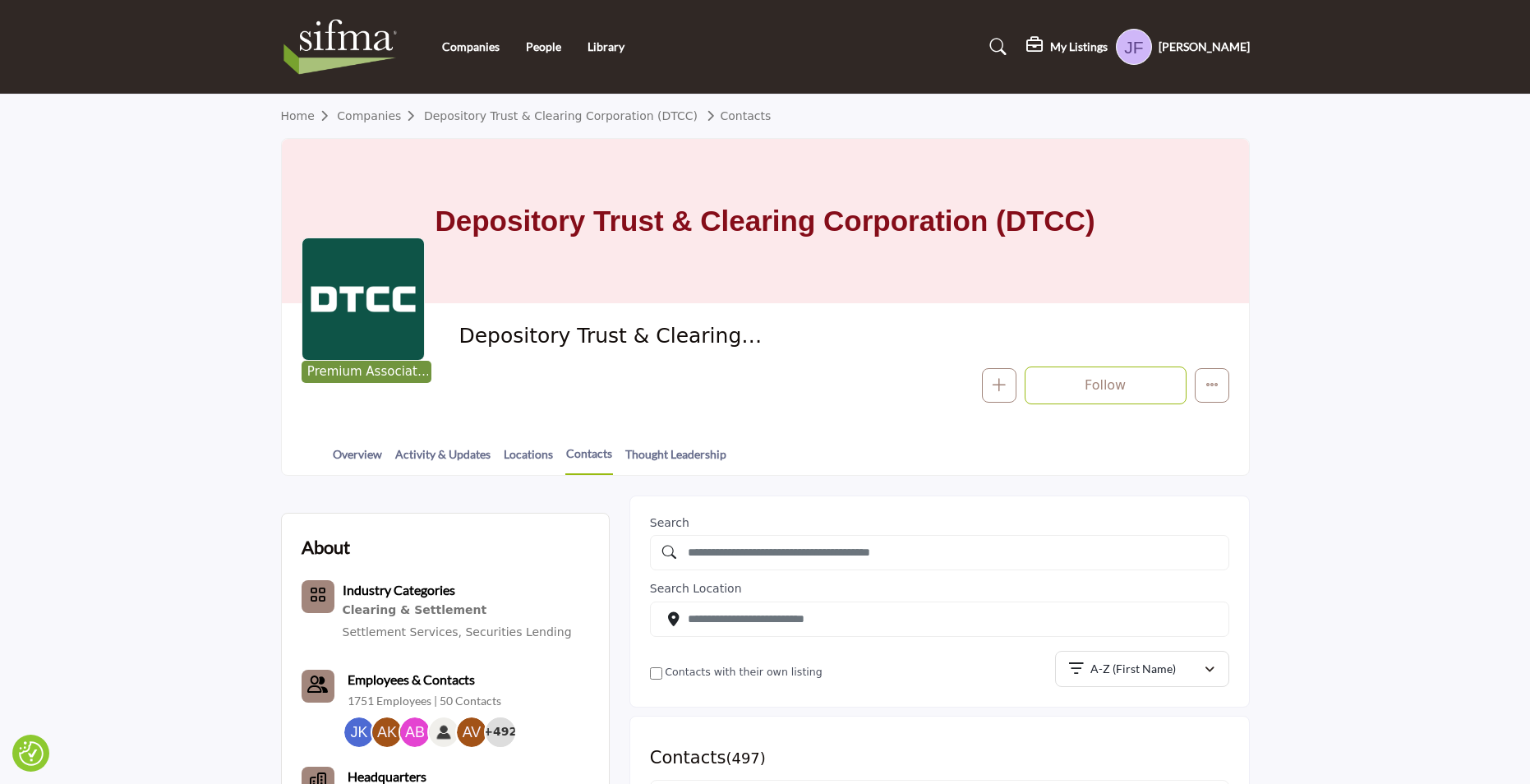
click at [1138, 47] on profile-featured-b0ff4c8d-e204-4316-8a77-3a85c765da2a "Show hide supplier dropdown" at bounding box center [1134, 47] width 36 height 36
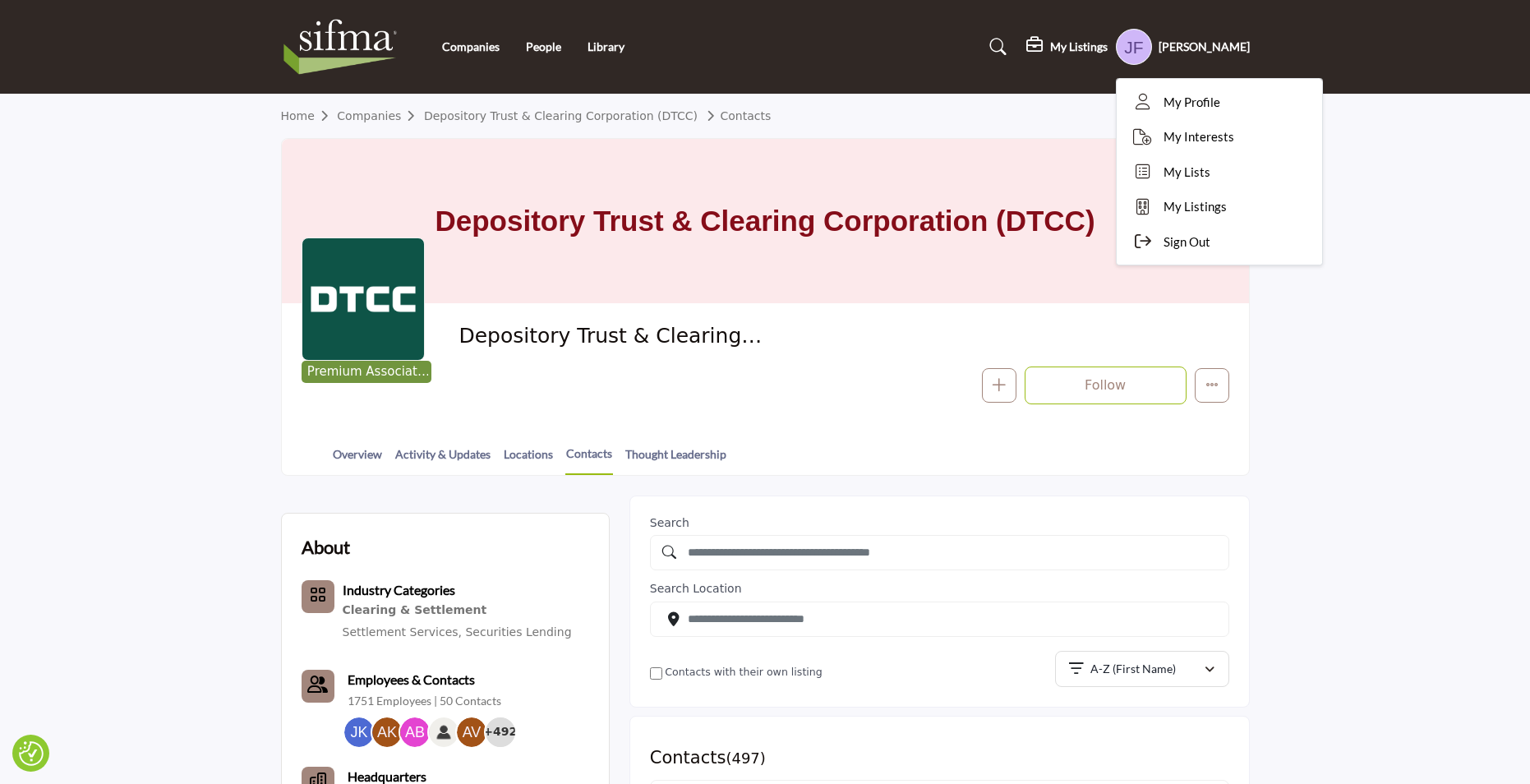
click at [988, 141] on h1 "Depository Trust & Clearing Corporation (DTCC)" at bounding box center [765, 221] width 660 height 164
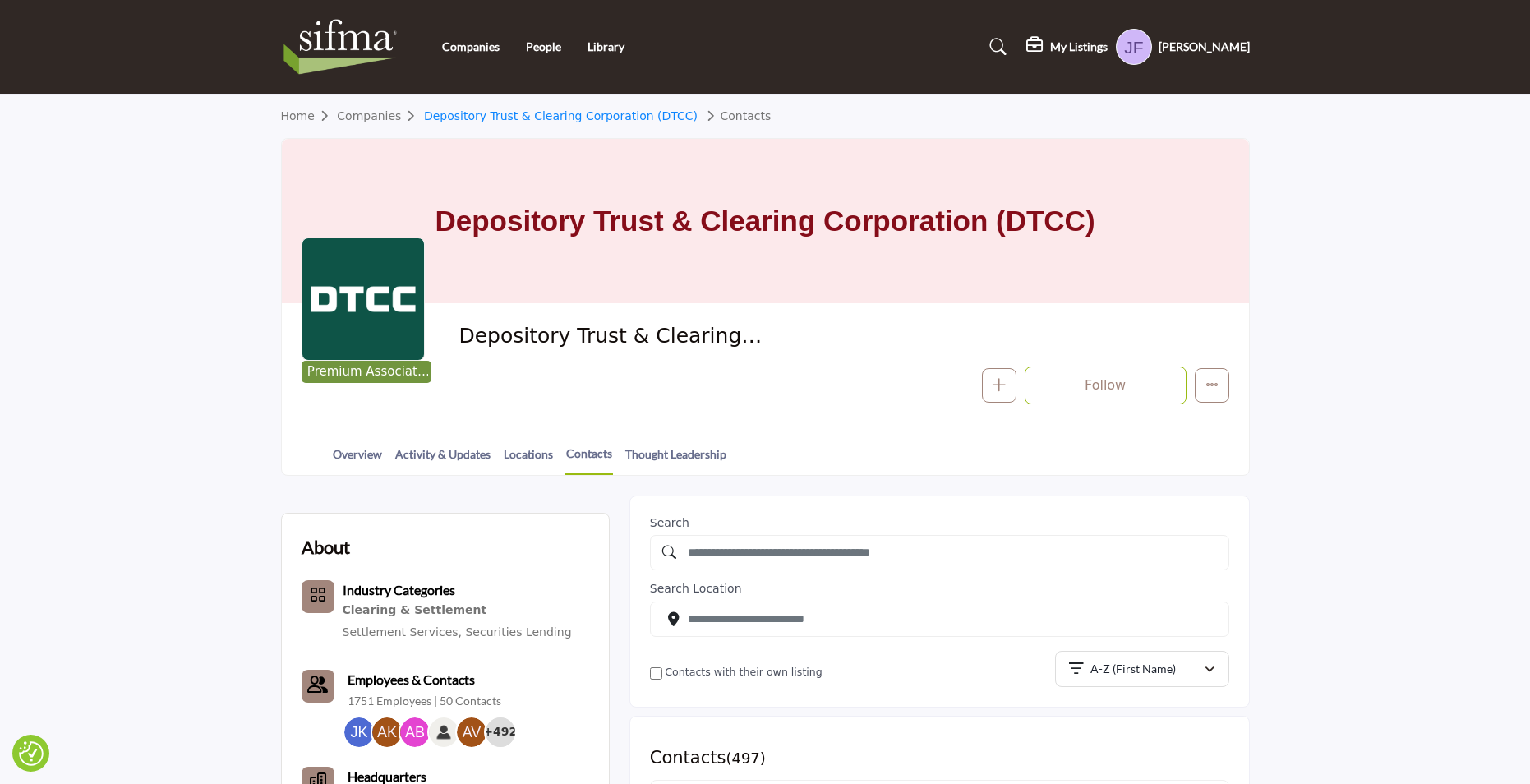
click at [602, 112] on link "Depository Trust & Clearing Corporation (DTCC)" at bounding box center [560, 115] width 273 height 13
